Goal: Transaction & Acquisition: Purchase product/service

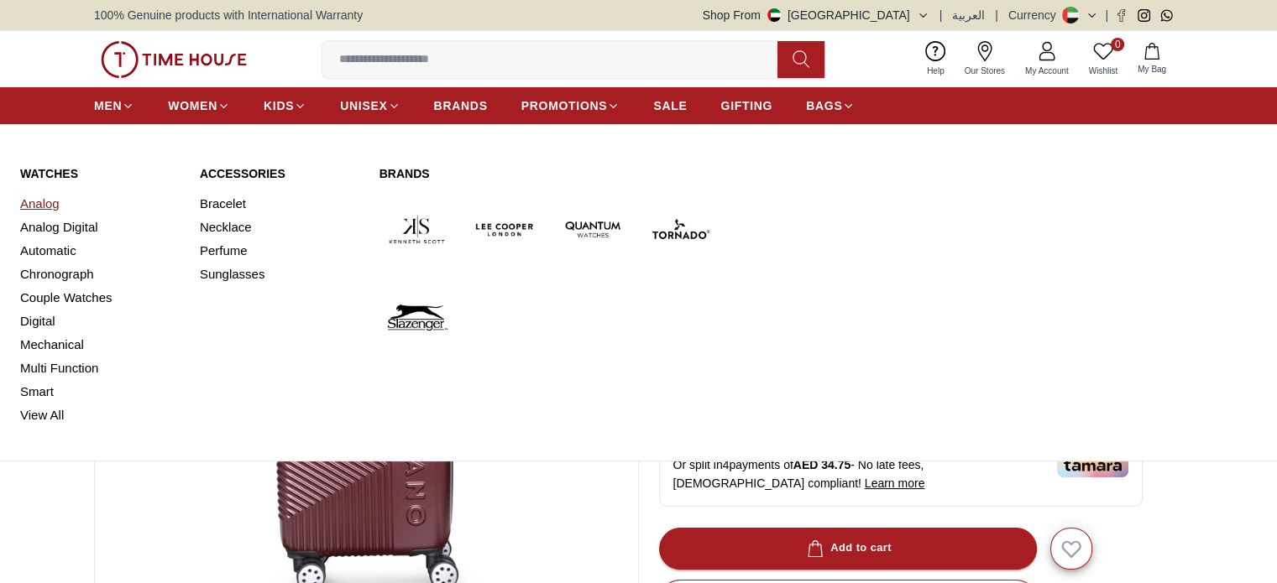
click at [60, 206] on link "Analog" at bounding box center [99, 203] width 159 height 23
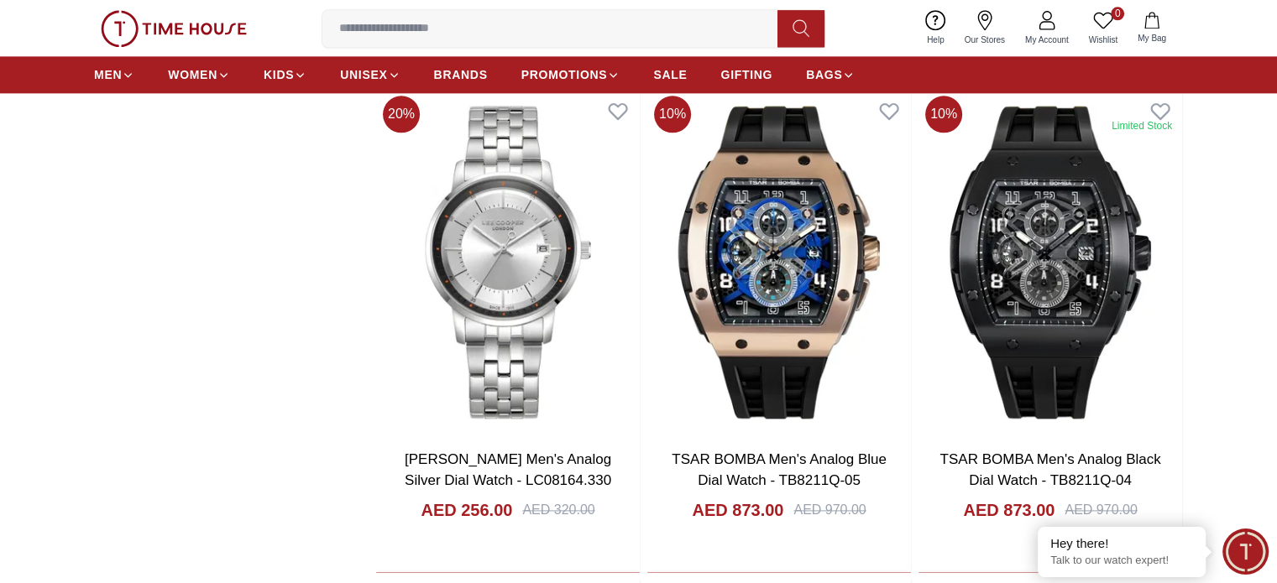
scroll to position [2122, 0]
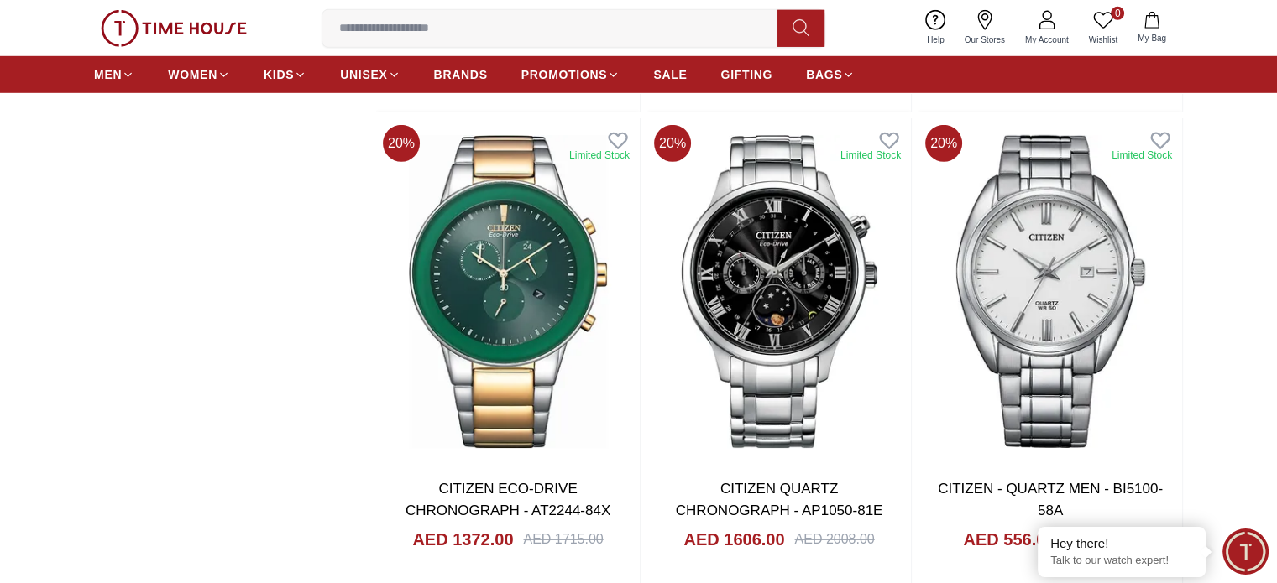
scroll to position [5034, 0]
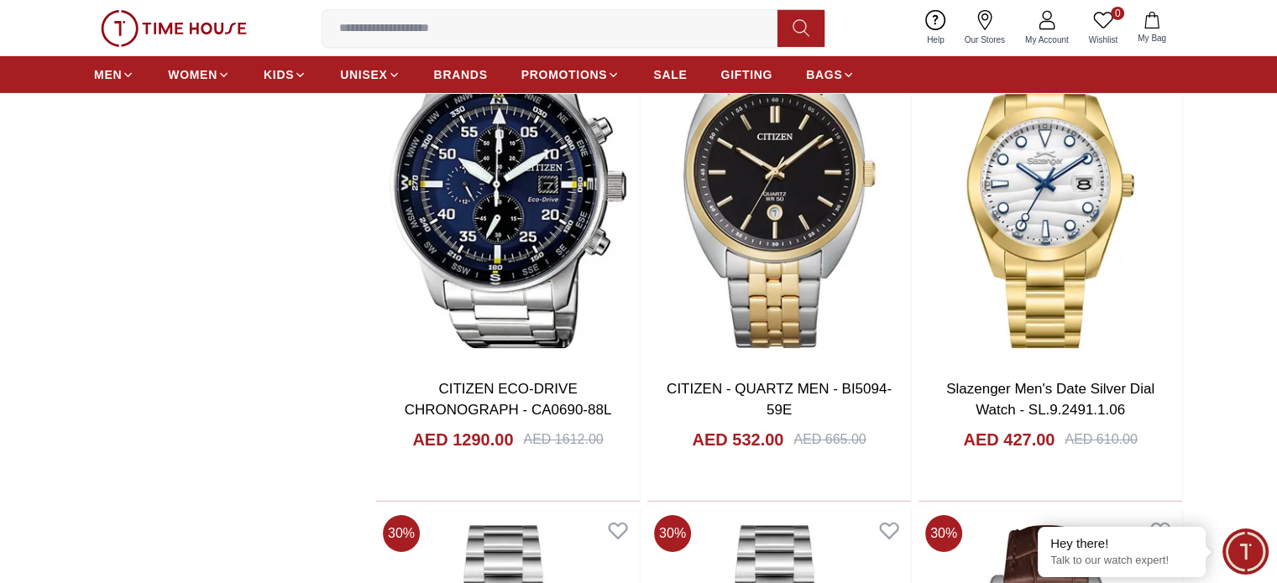
scroll to position [5676, 0]
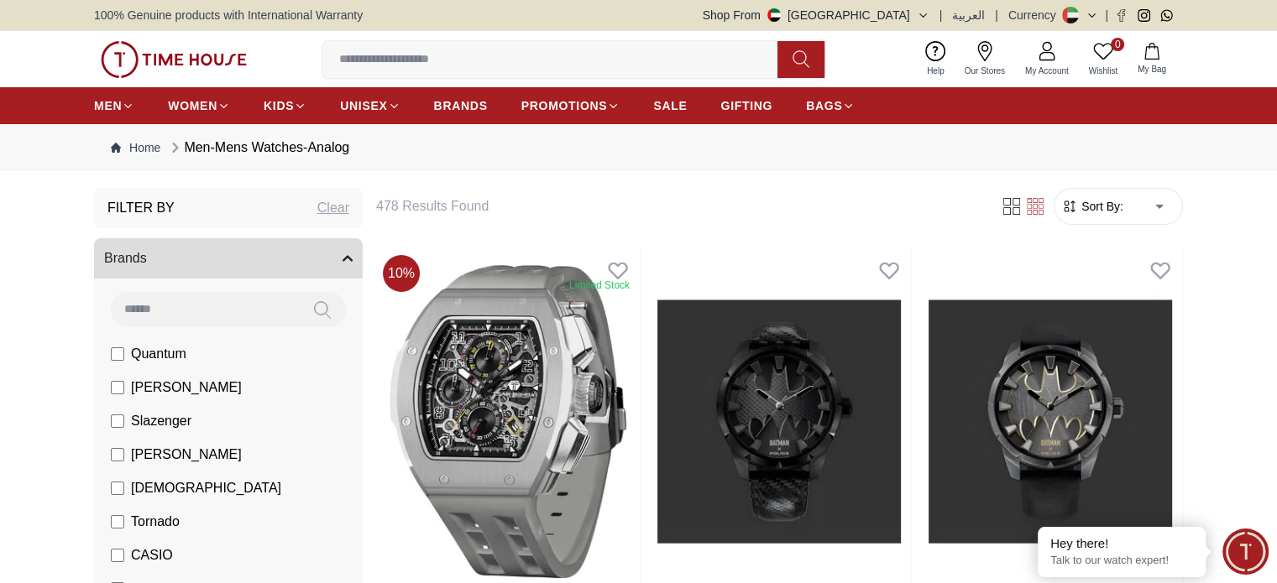
click at [376, 65] on input at bounding box center [556, 60] width 468 height 34
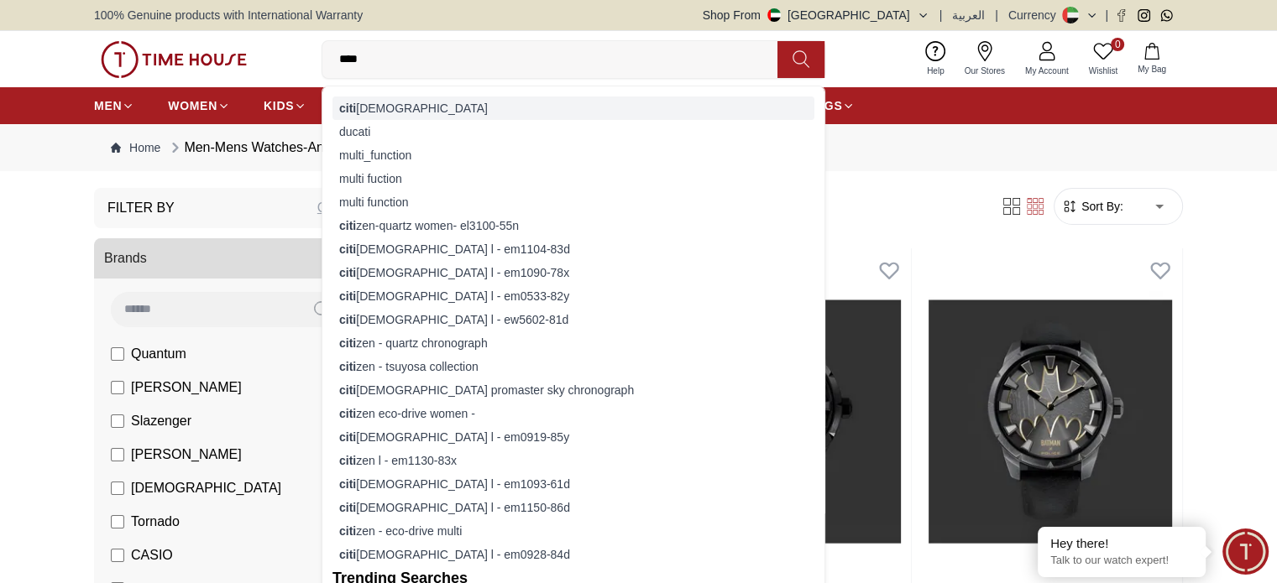
type input "****"
click at [379, 104] on div "citi [DEMOGRAPHIC_DATA]" at bounding box center [573, 108] width 482 height 23
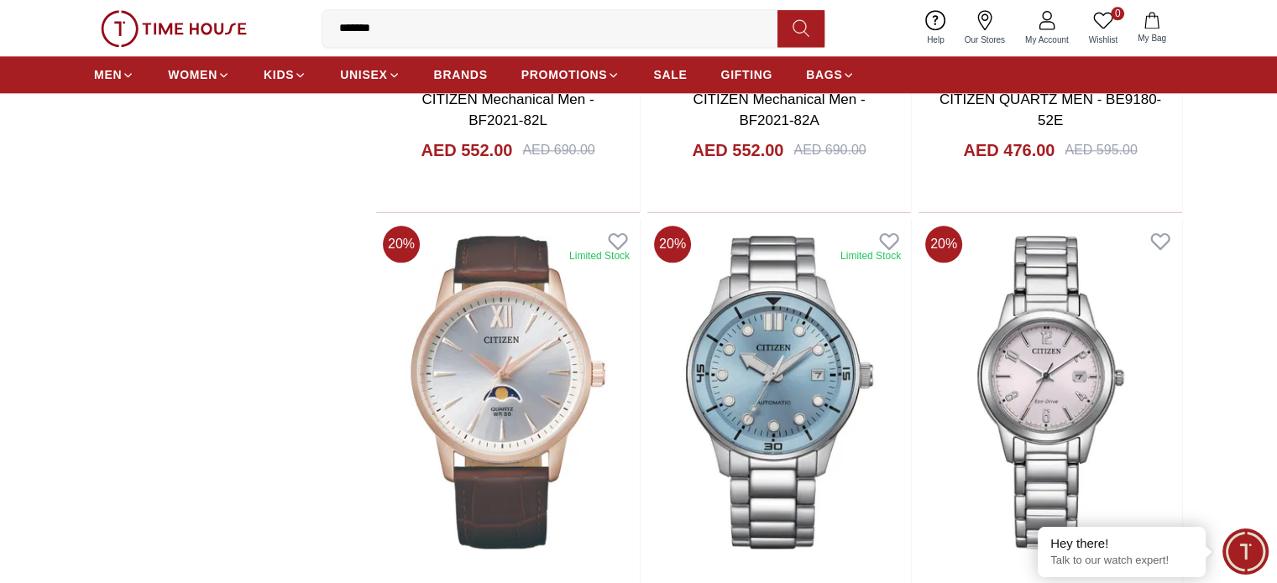
scroll to position [1989, 0]
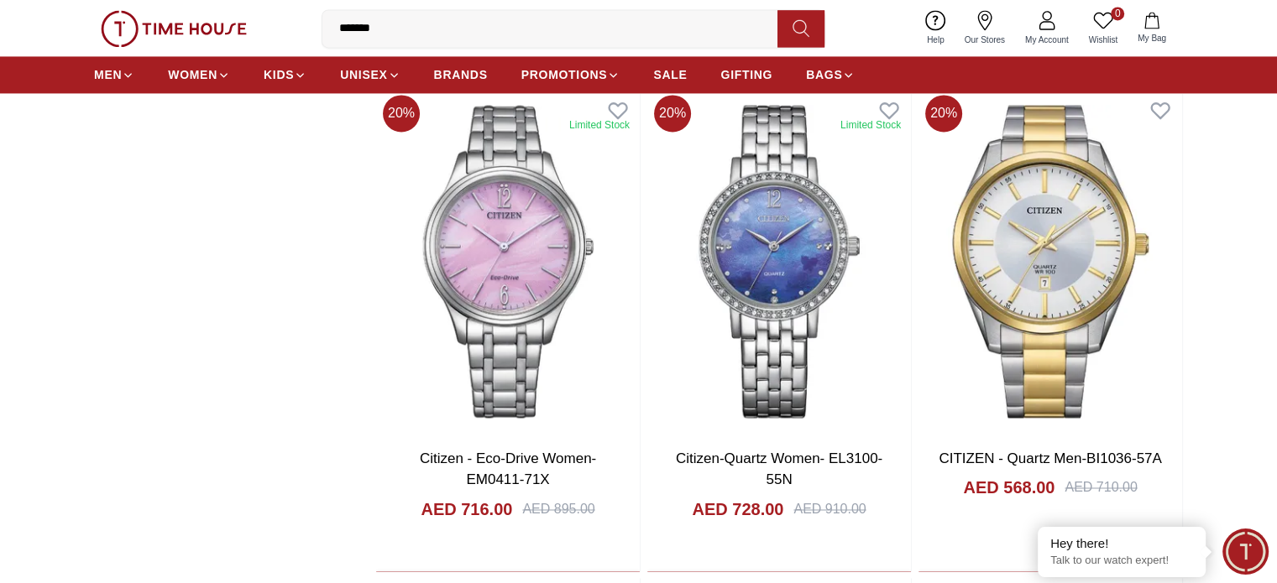
scroll to position [2608, 0]
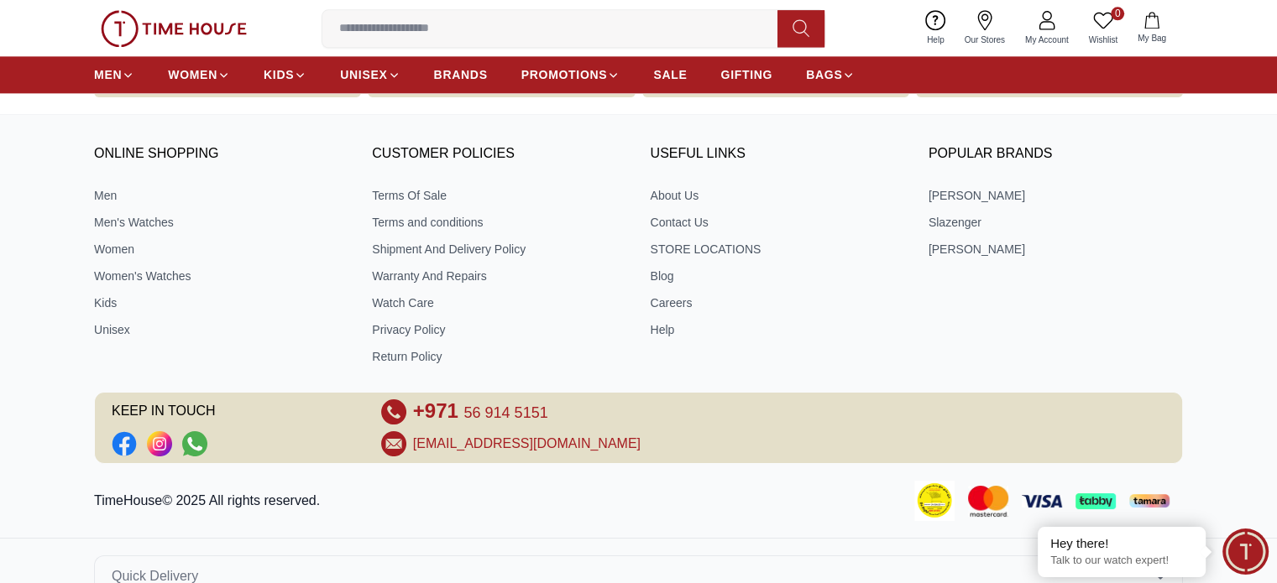
scroll to position [2222, 0]
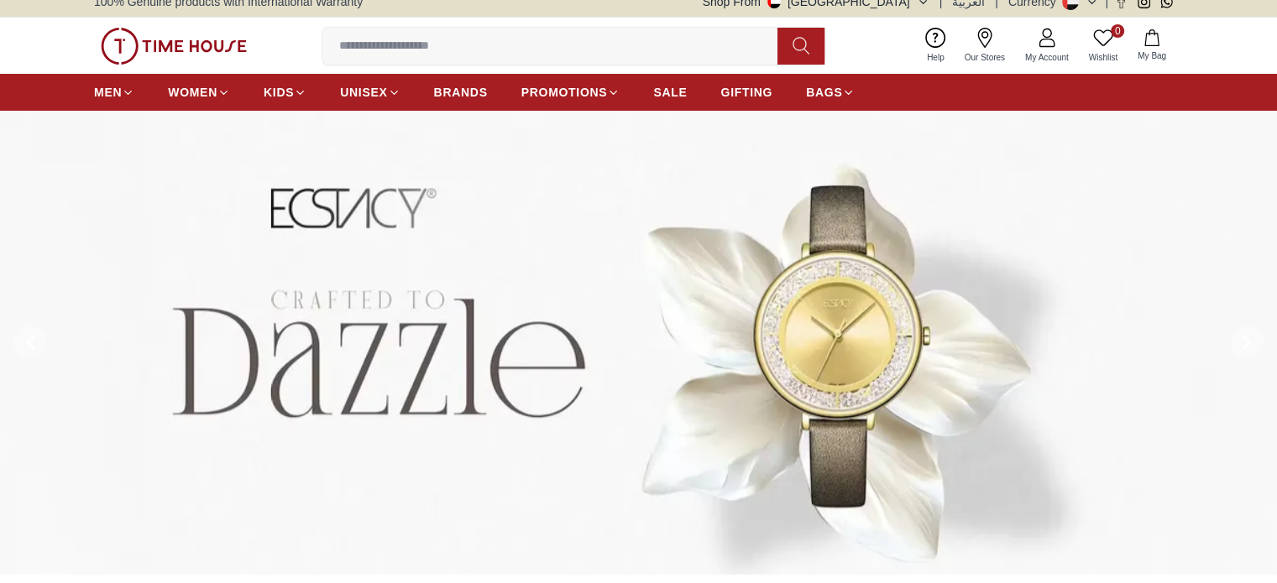
scroll to position [13, 0]
